Goal: Task Accomplishment & Management: Complete application form

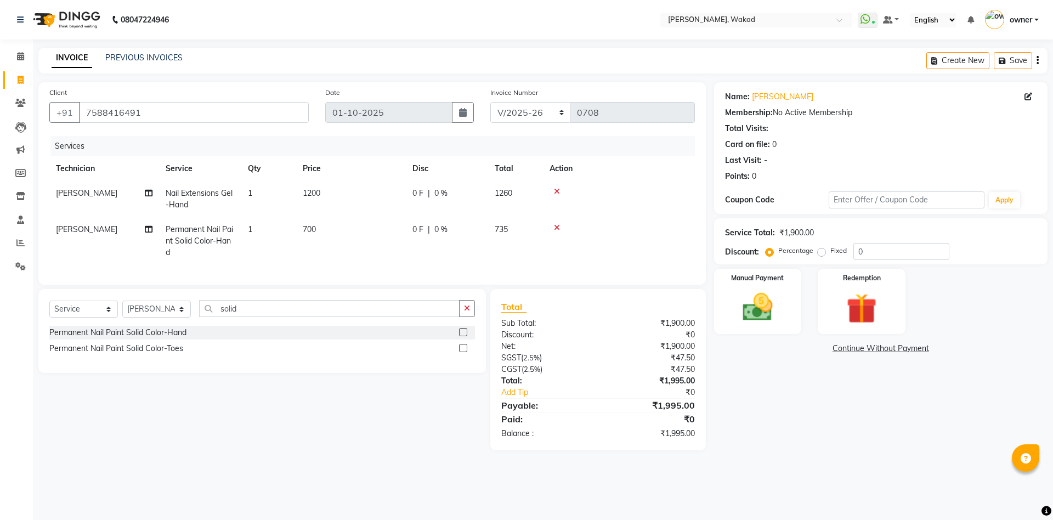
select select "7711"
select select "service"
select select "93499"
select select "7711"
select select "service"
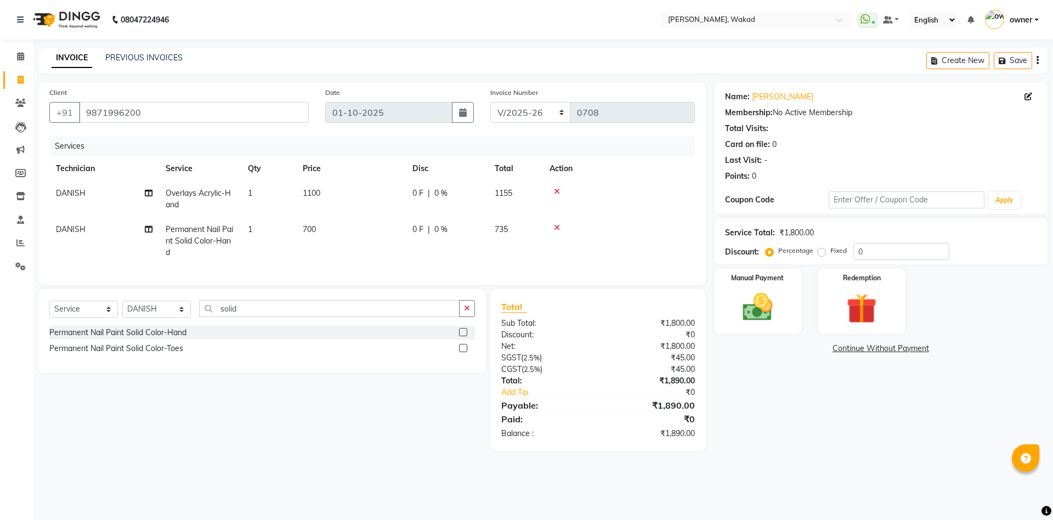
select select "88369"
click at [746, 285] on div "Manual Payment" at bounding box center [757, 301] width 91 height 67
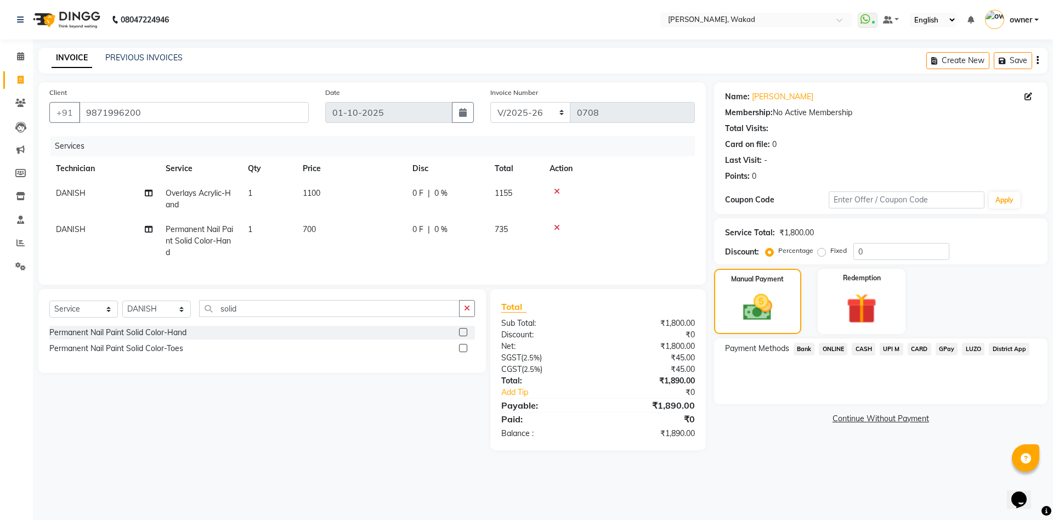
click at [972, 345] on span "LUZO" at bounding box center [973, 349] width 22 height 13
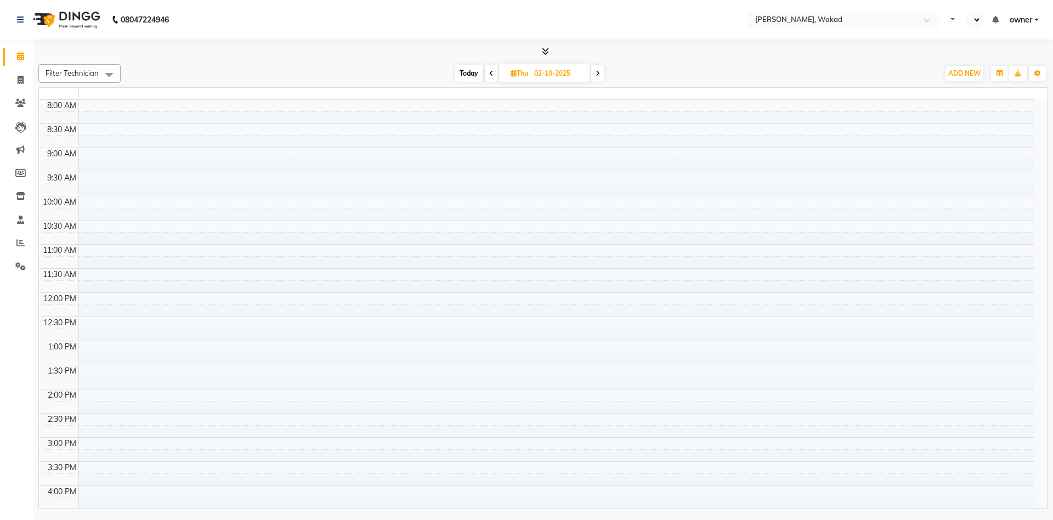
select select "en"
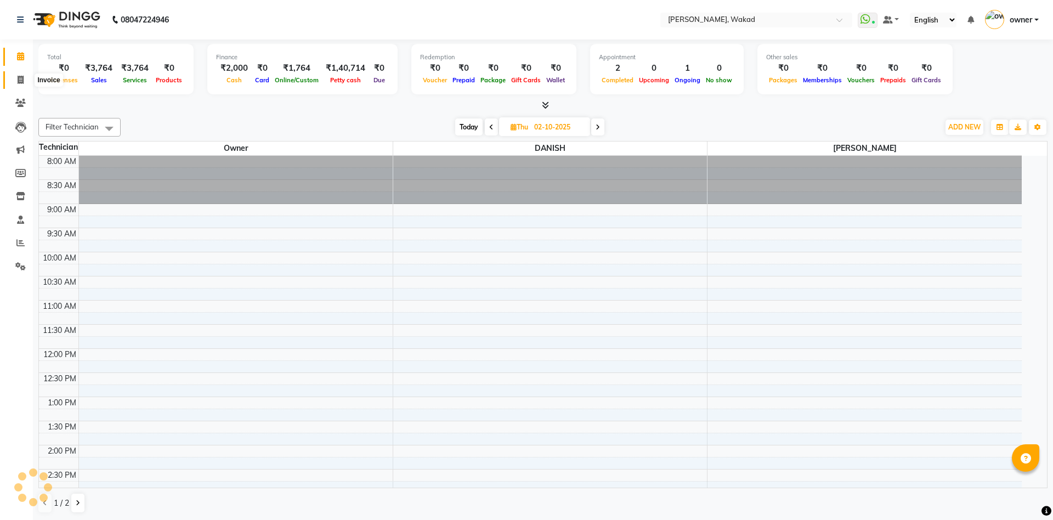
click at [20, 78] on icon at bounding box center [21, 80] width 6 height 8
select select "service"
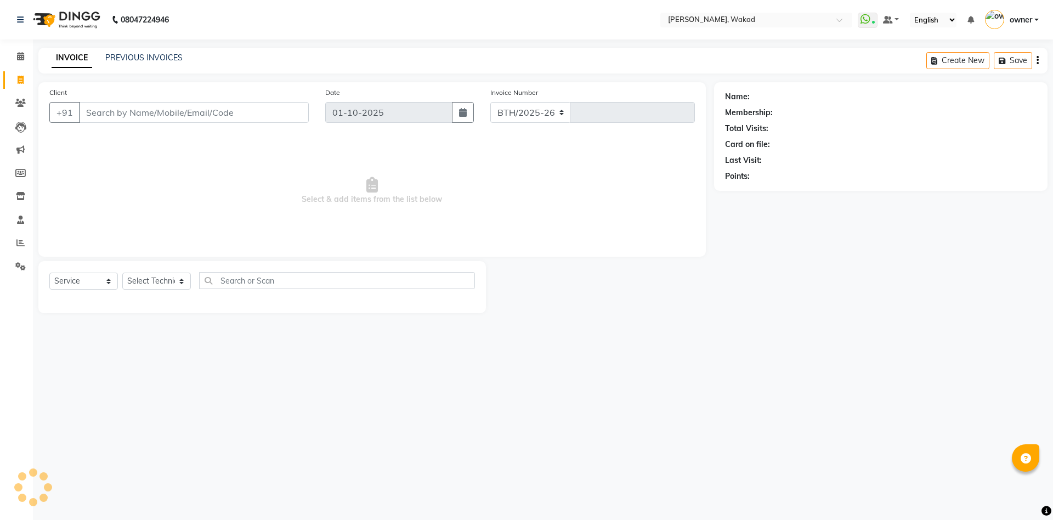
select select "7711"
type input "0708"
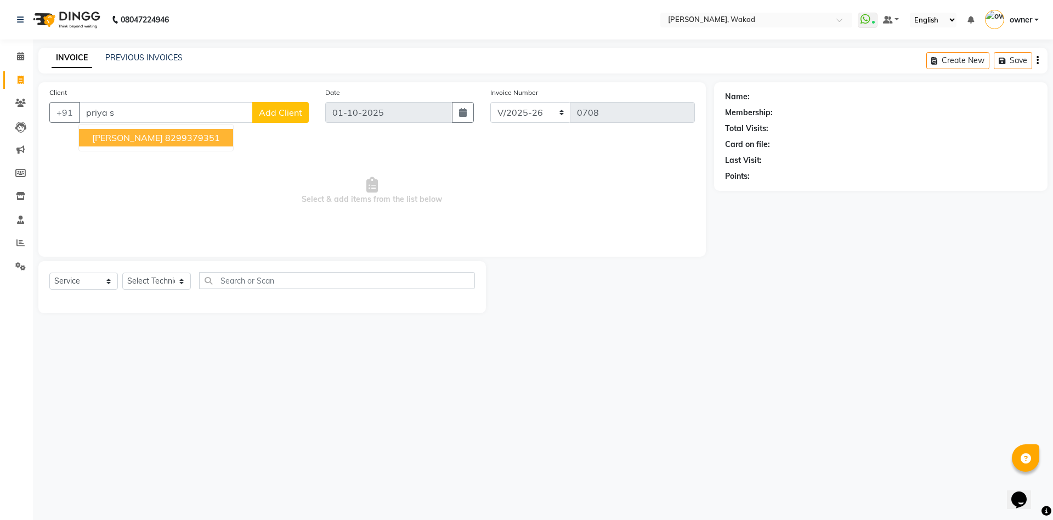
click at [157, 138] on span "Priya Samadhiya" at bounding box center [127, 137] width 71 height 11
type input "8299379351"
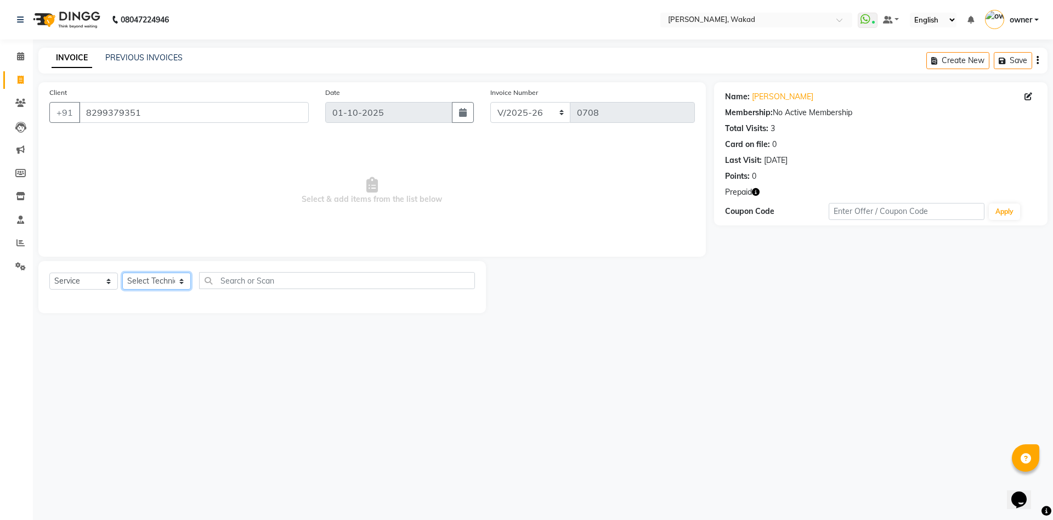
click at [161, 285] on select "Select Technician Atul Thakur DANISH owner Shreya Said" at bounding box center [156, 281] width 69 height 17
click at [122, 273] on select "Select Technician Atul Thakur DANISH owner Shreya Said" at bounding box center [156, 281] width 69 height 17
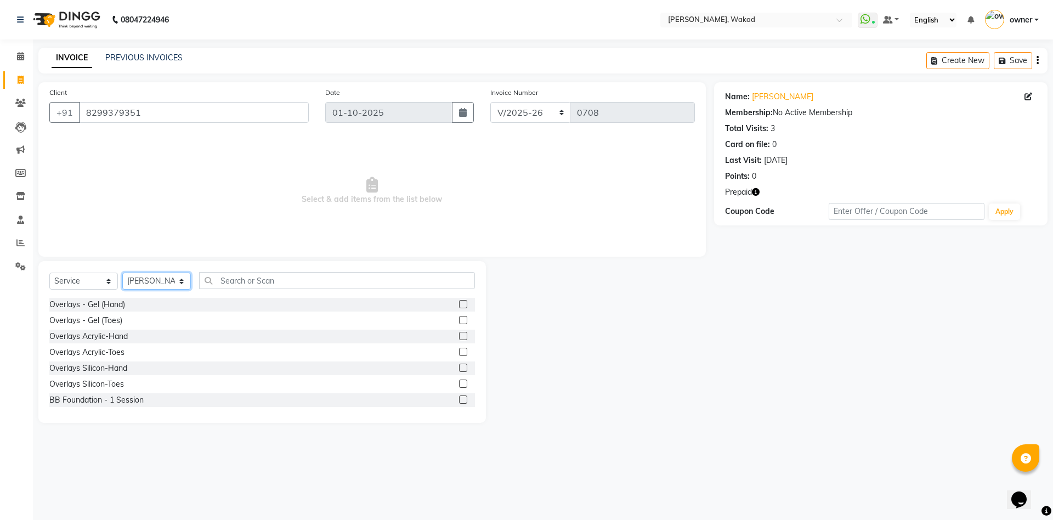
click at [170, 277] on select "Select Technician Atul Thakur DANISH owner Shreya Said" at bounding box center [156, 281] width 69 height 17
select select "88369"
click at [122, 273] on select "Select Technician Atul Thakur DANISH owner Shreya Said" at bounding box center [156, 281] width 69 height 17
click at [323, 279] on input "text" at bounding box center [337, 280] width 276 height 17
type input "gel"
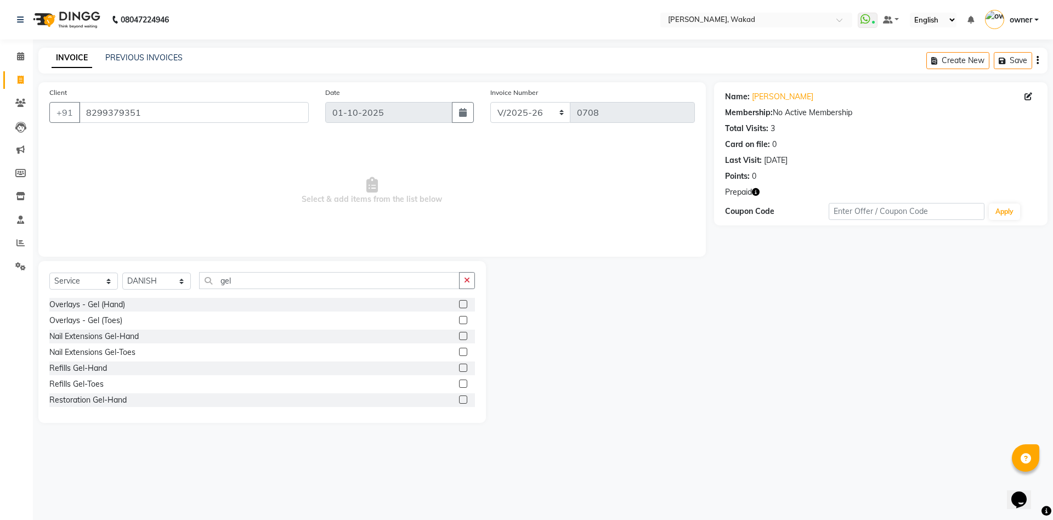
click at [459, 338] on label at bounding box center [463, 336] width 8 height 8
click at [459, 338] on input "checkbox" at bounding box center [462, 336] width 7 height 7
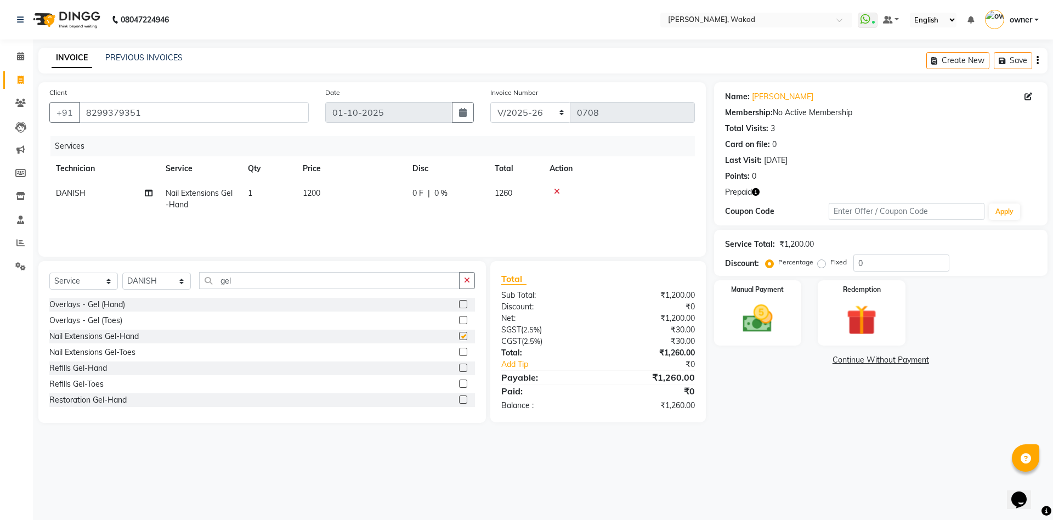
checkbox input "false"
click at [833, 292] on div "Redemption" at bounding box center [861, 312] width 91 height 67
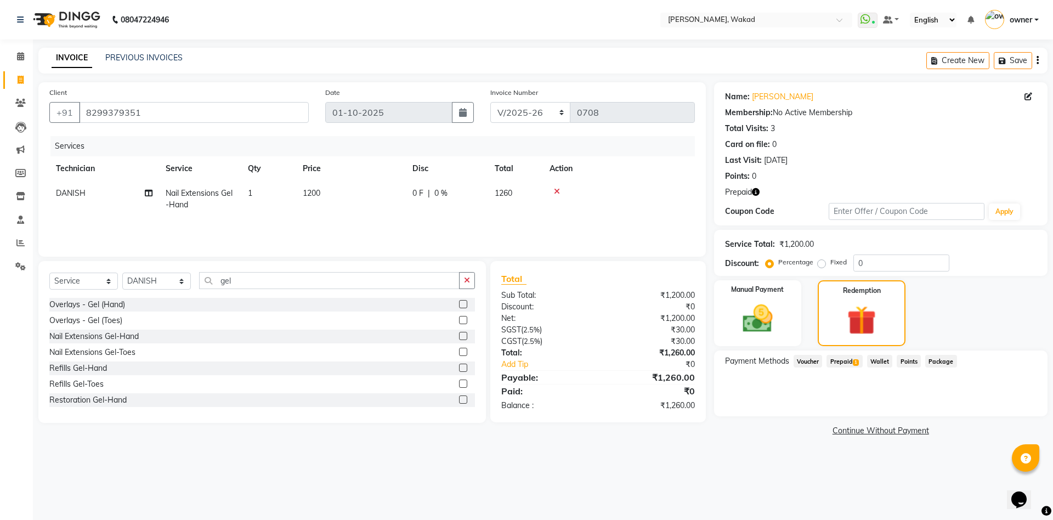
click at [844, 359] on span "Prepaid 1" at bounding box center [845, 361] width 36 height 13
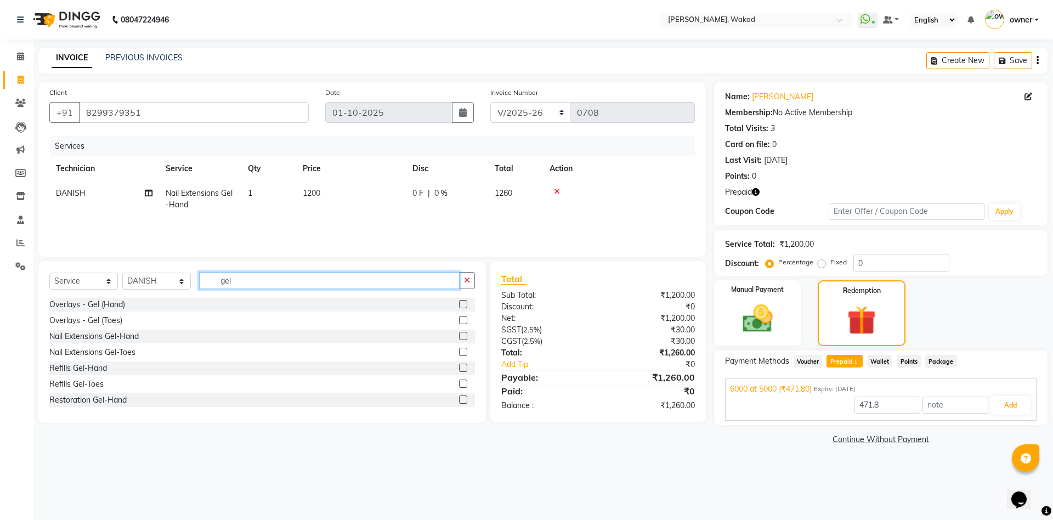
click at [250, 284] on input "gel" at bounding box center [329, 280] width 261 height 17
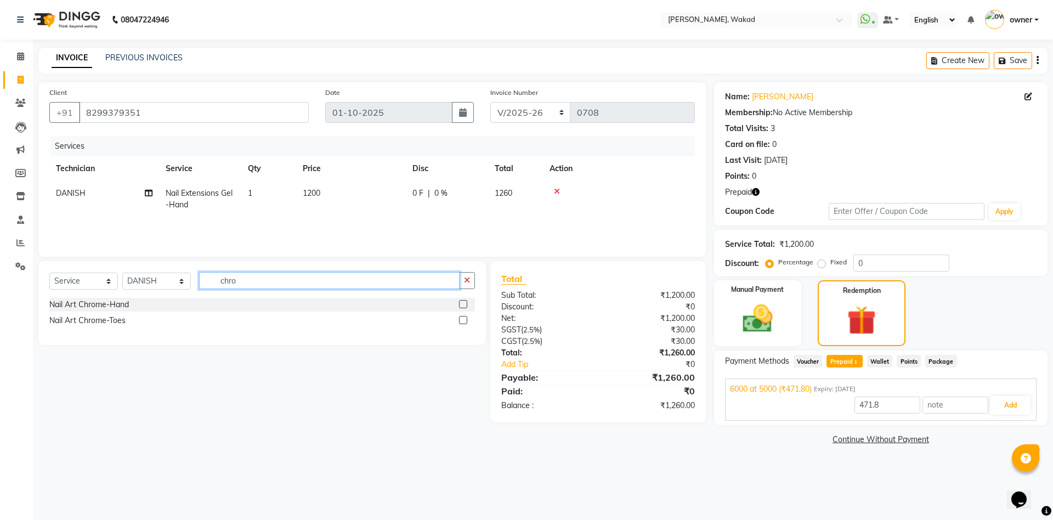
type input "chro"
click at [461, 303] on label at bounding box center [463, 304] width 8 height 8
click at [461, 303] on input "checkbox" at bounding box center [462, 304] width 7 height 7
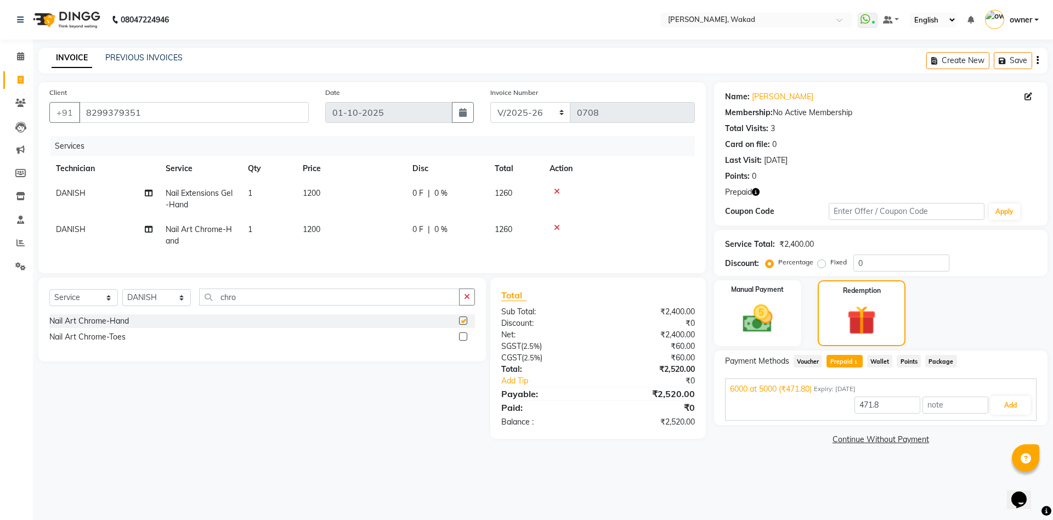
checkbox input "false"
click at [369, 306] on input "chro" at bounding box center [329, 297] width 261 height 17
type input "solid"
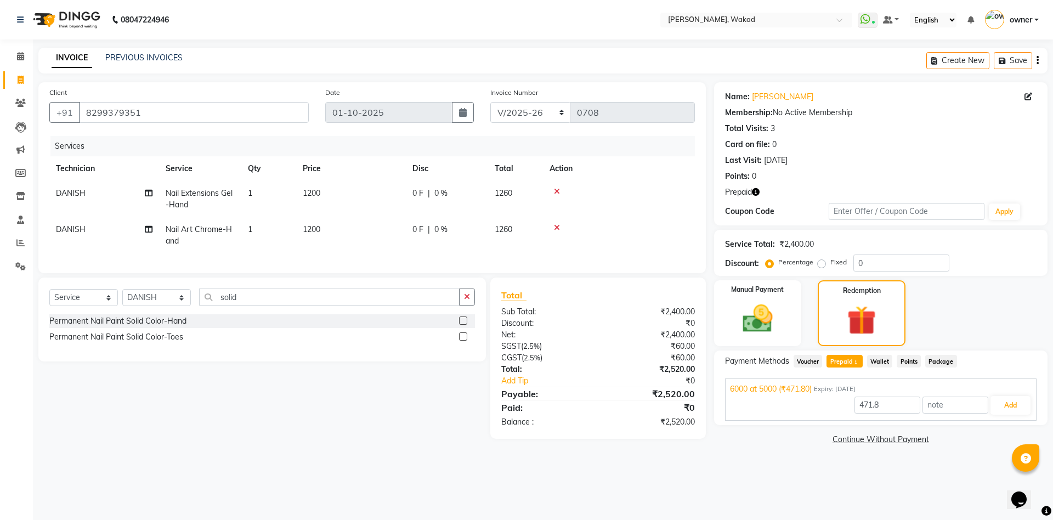
click at [462, 325] on label at bounding box center [463, 321] width 8 height 8
click at [462, 325] on input "checkbox" at bounding box center [462, 321] width 7 height 7
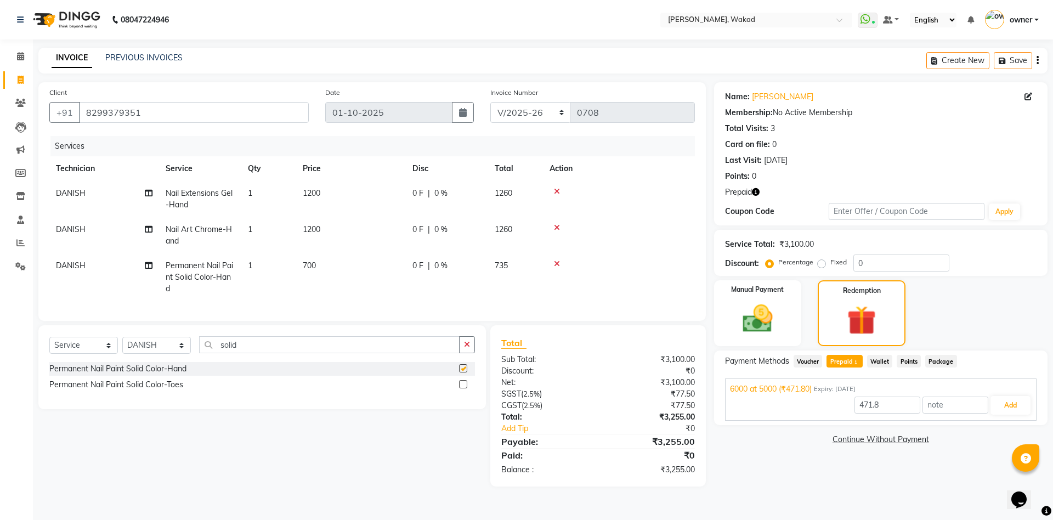
checkbox input "false"
click at [348, 353] on input "solid" at bounding box center [329, 344] width 261 height 17
click at [557, 225] on icon at bounding box center [557, 228] width 6 height 8
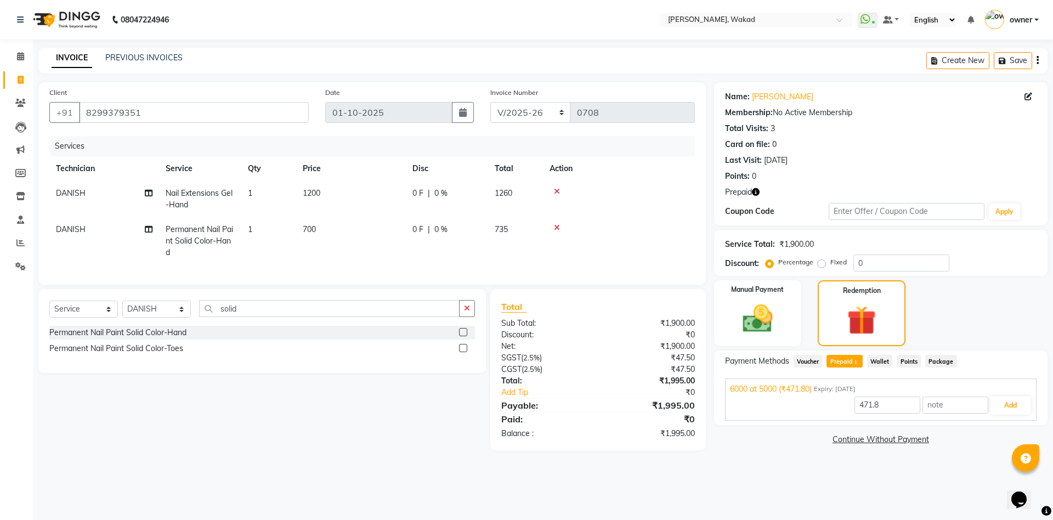
click at [373, 326] on div "Select Service Product Membership Package Voucher Prepaid Gift Card Select Tech…" at bounding box center [262, 313] width 426 height 26
click at [368, 317] on input "solid" at bounding box center [329, 308] width 261 height 17
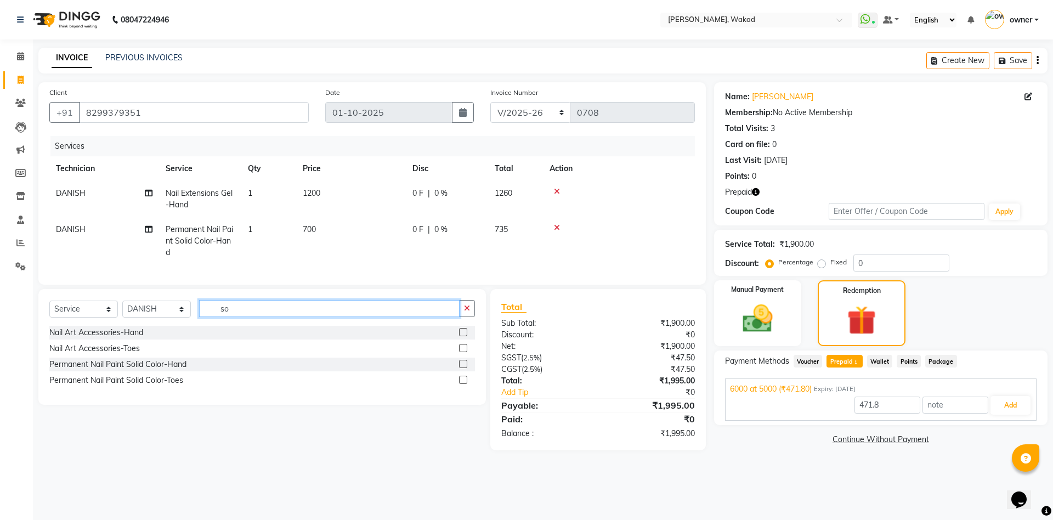
type input "s"
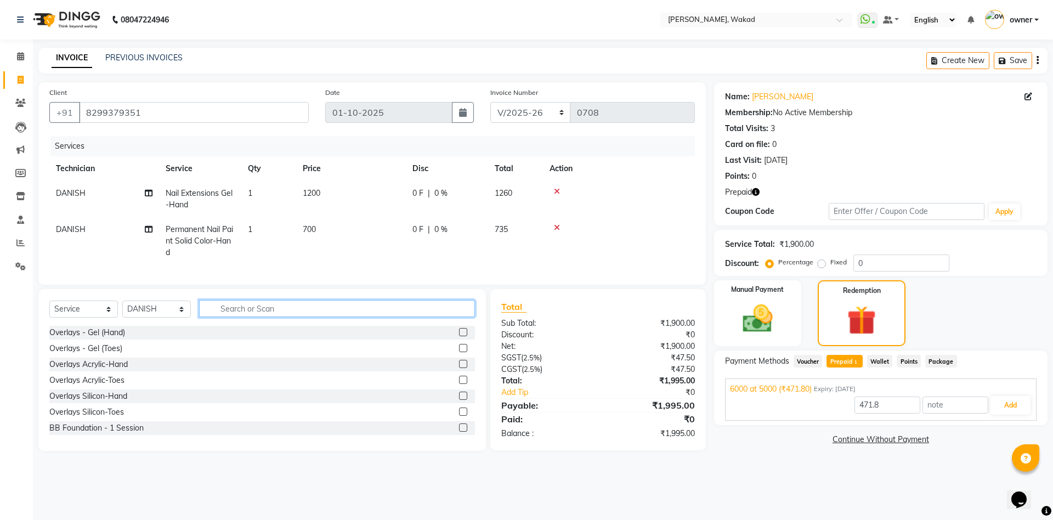
type input "9"
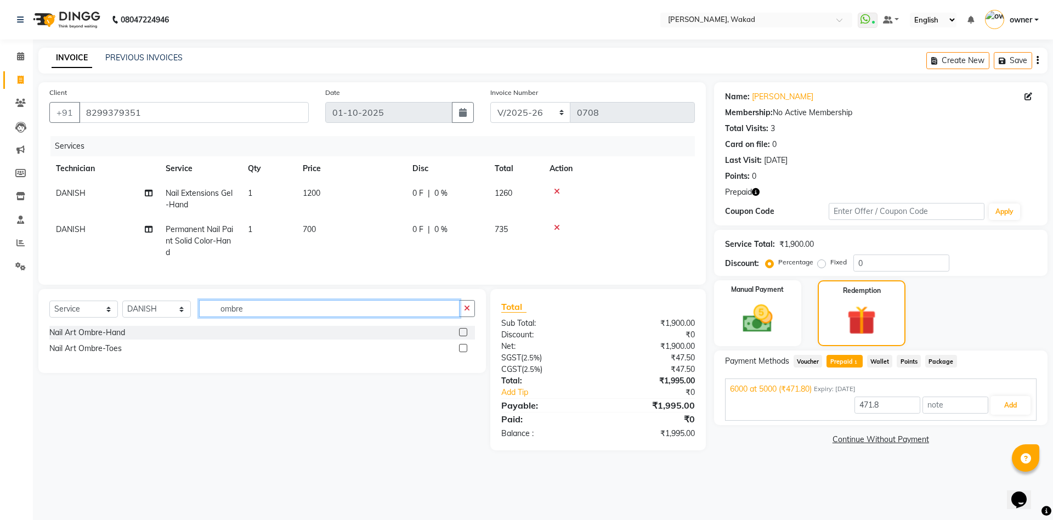
type input "ombre"
click at [464, 336] on label at bounding box center [463, 332] width 8 height 8
click at [464, 336] on input "checkbox" at bounding box center [462, 332] width 7 height 7
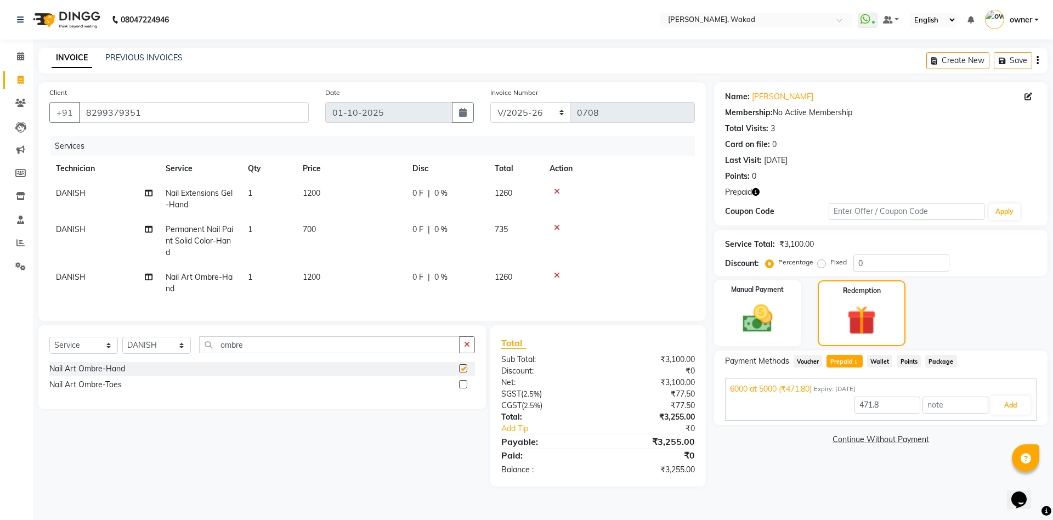
checkbox input "false"
click at [675, 211] on td at bounding box center [619, 199] width 152 height 36
